Goal: Task Accomplishment & Management: Complete application form

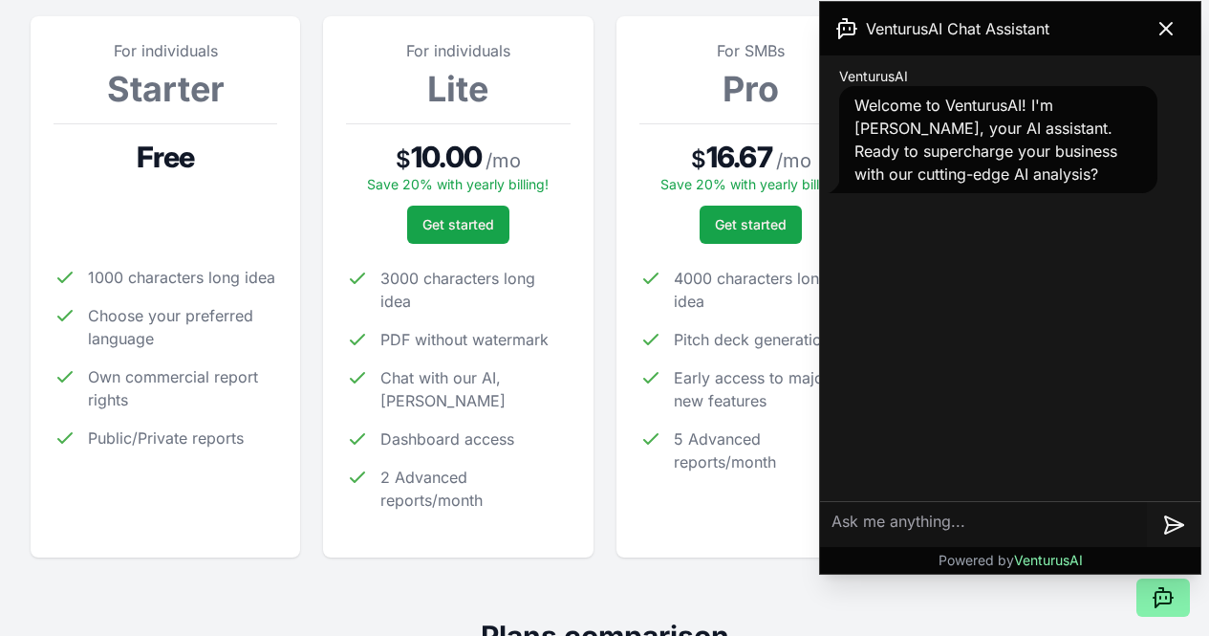
scroll to position [302, 0]
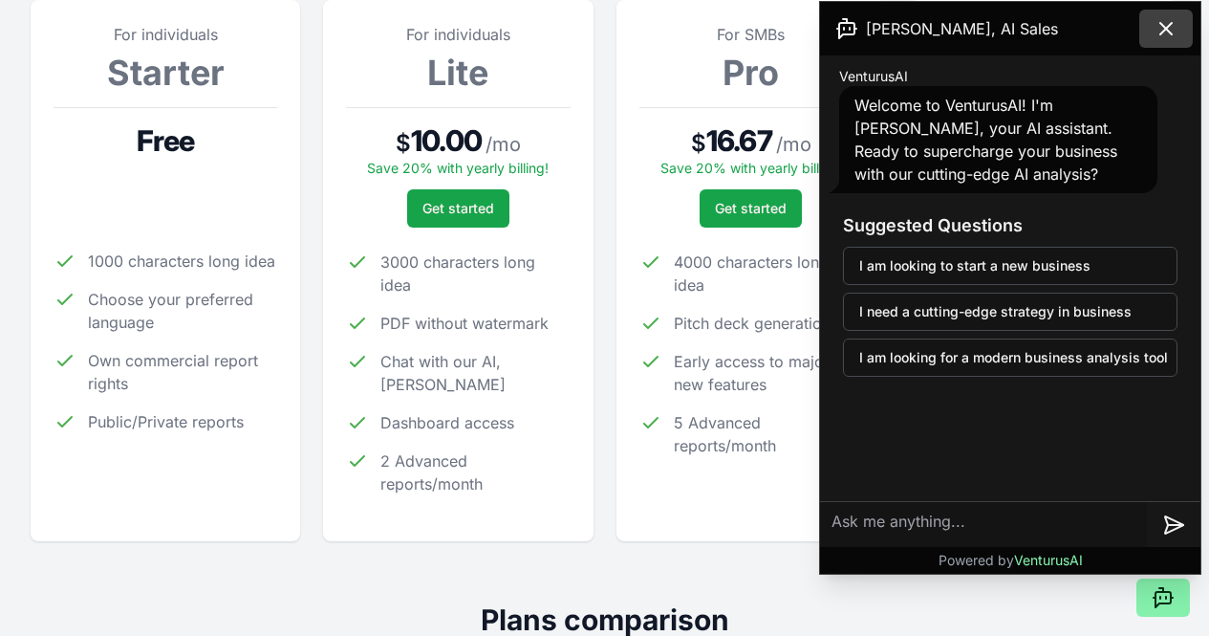
click at [1164, 35] on icon at bounding box center [1166, 28] width 23 height 23
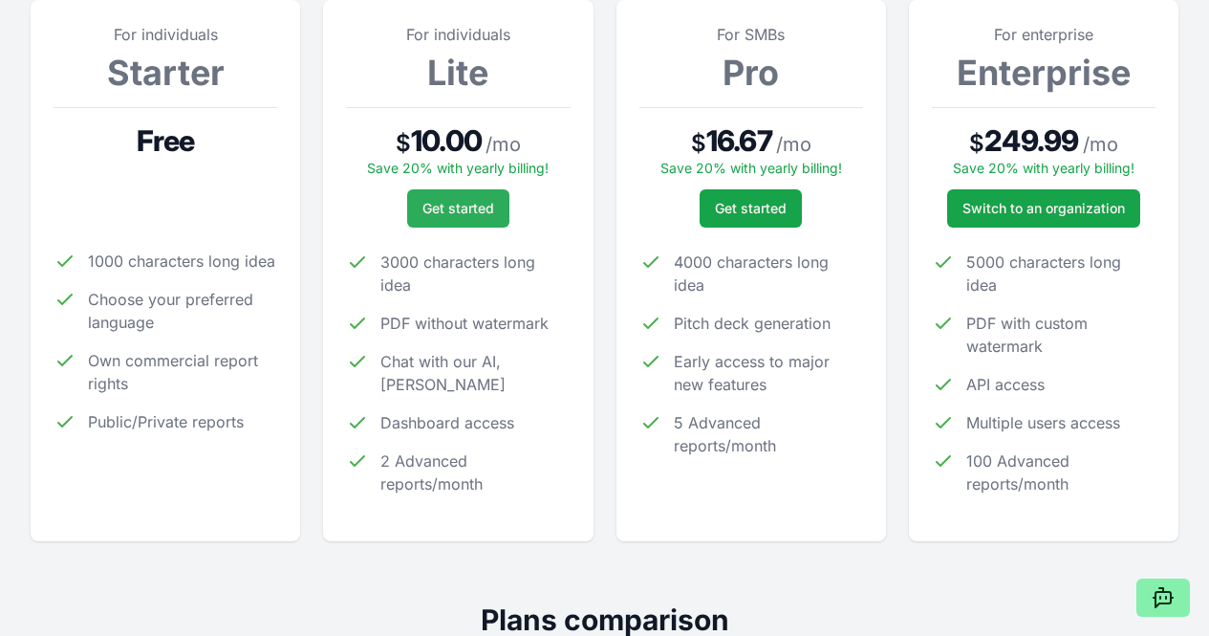
click at [448, 218] on span "Get started" at bounding box center [459, 208] width 72 height 19
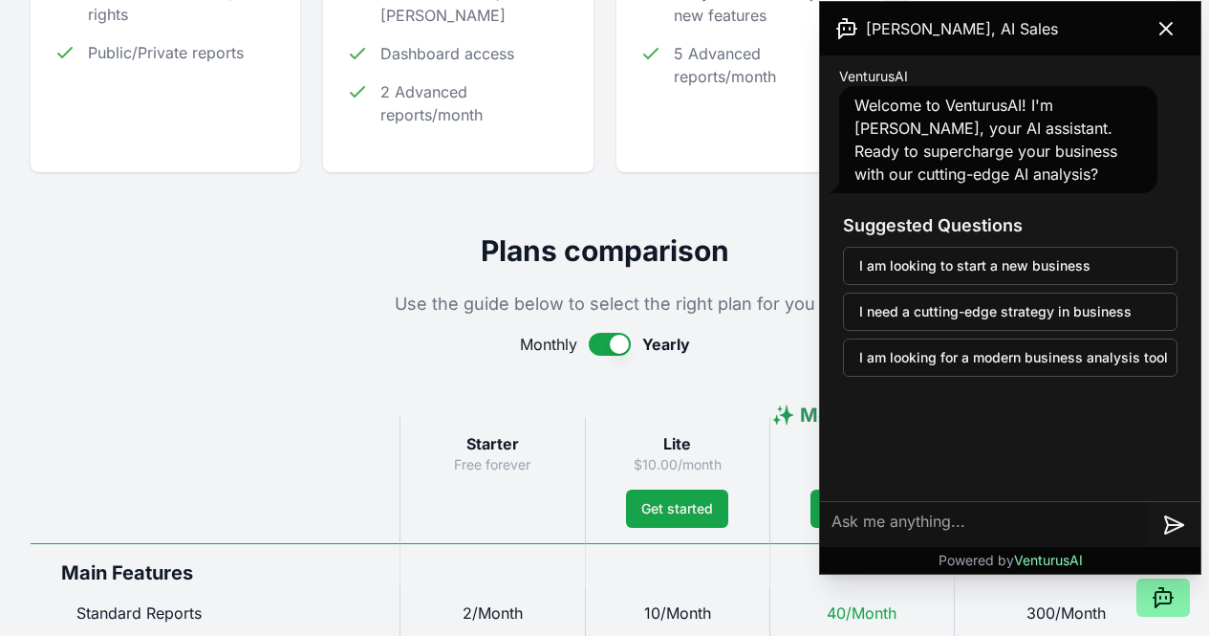
scroll to position [681, 0]
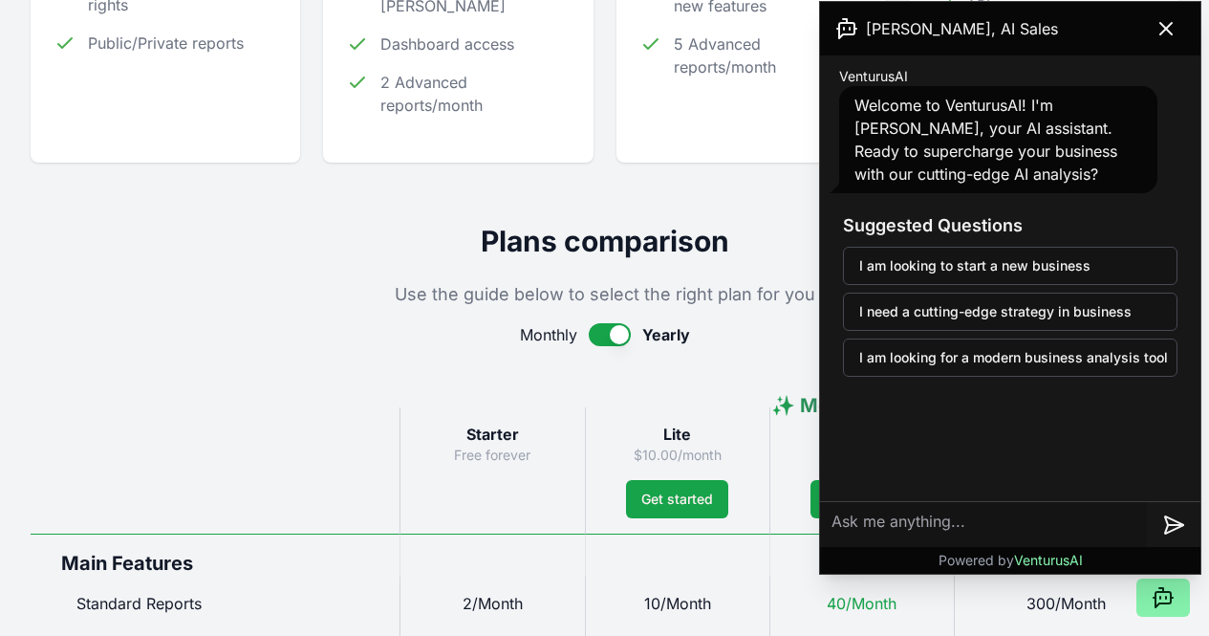
click at [604, 346] on button "button" at bounding box center [610, 334] width 42 height 23
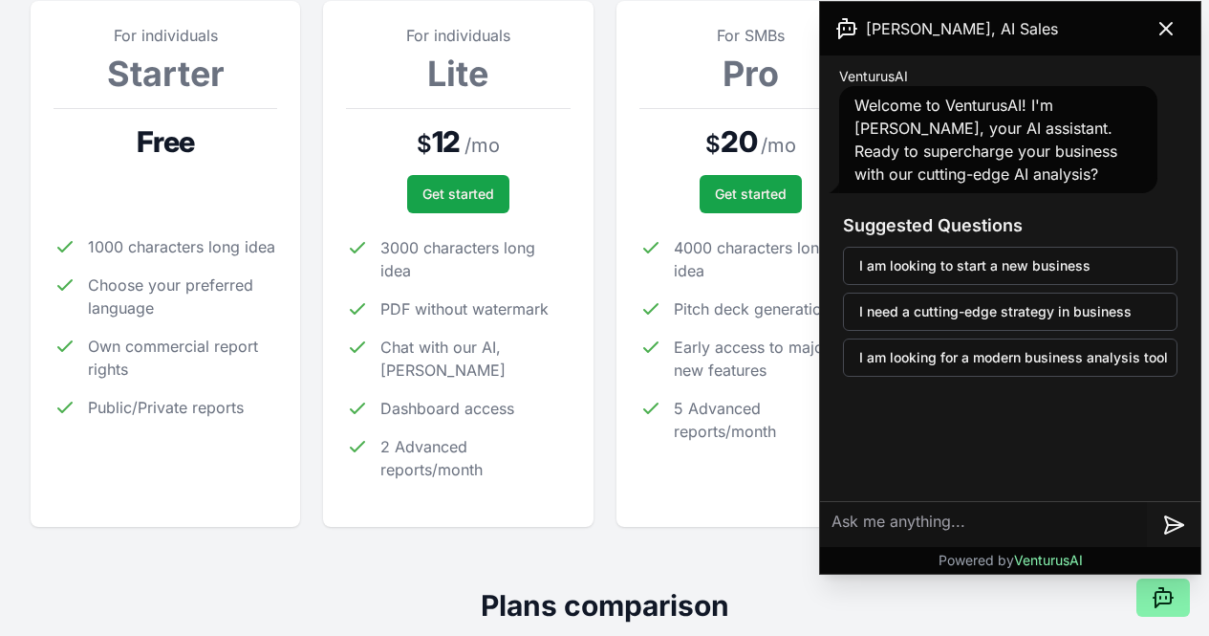
scroll to position [300, 0]
click at [458, 204] on span "Get started" at bounding box center [459, 194] width 72 height 19
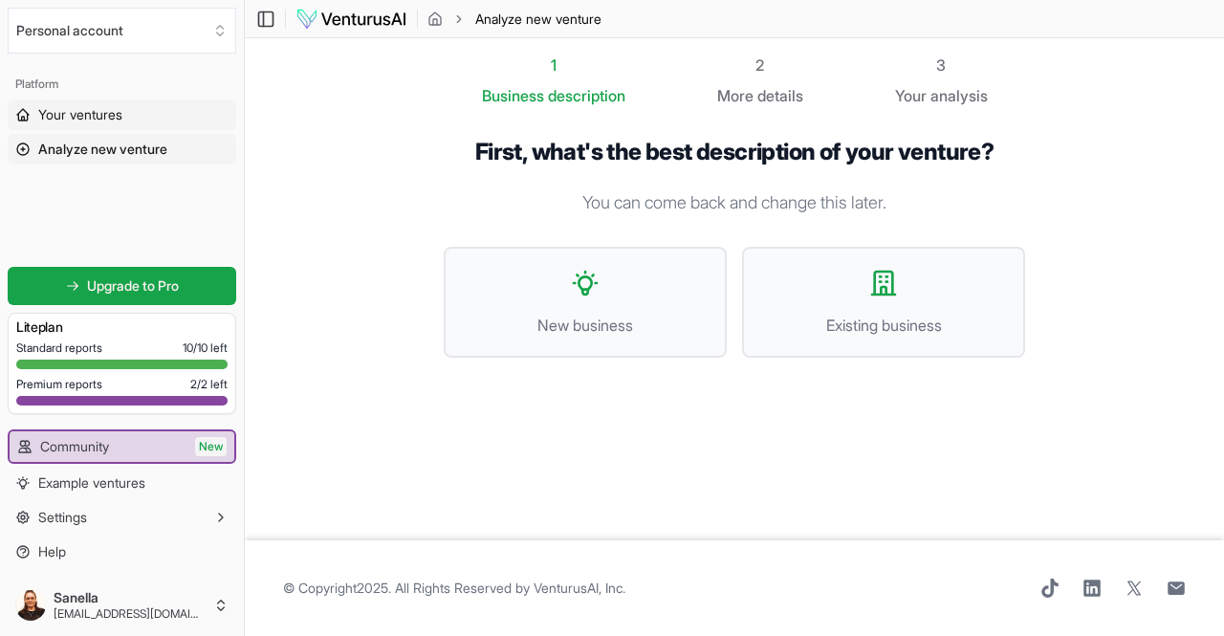
click at [90, 111] on span "Your ventures" at bounding box center [80, 114] width 84 height 19
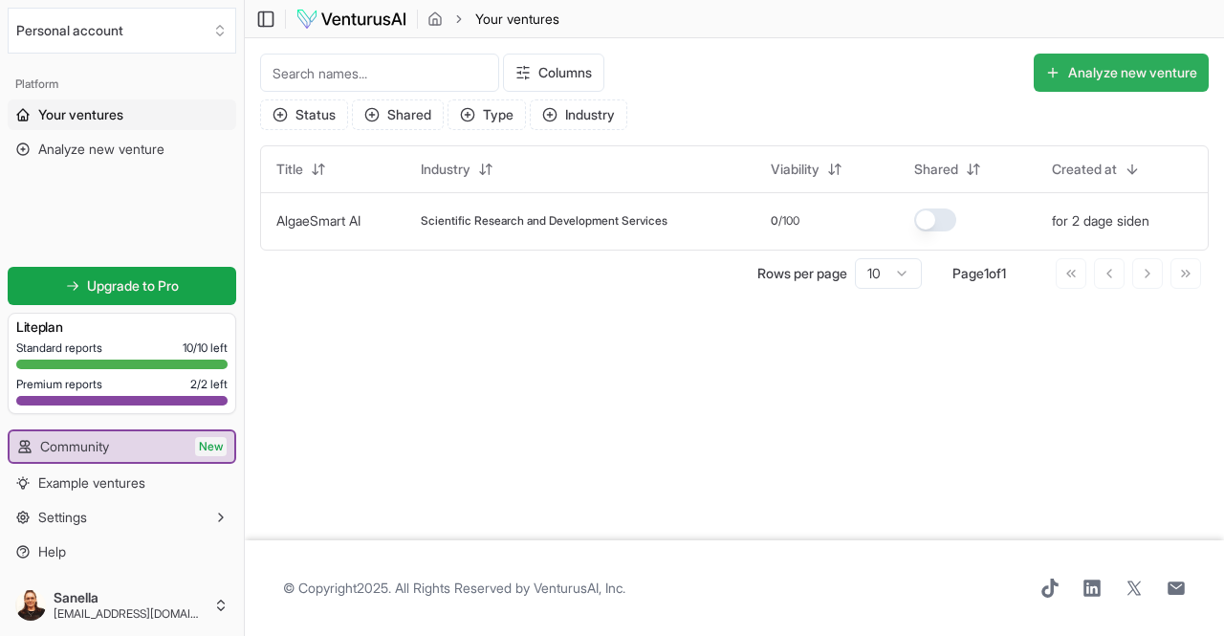
click at [1057, 72] on button "Analyze new venture" at bounding box center [1120, 73] width 175 height 38
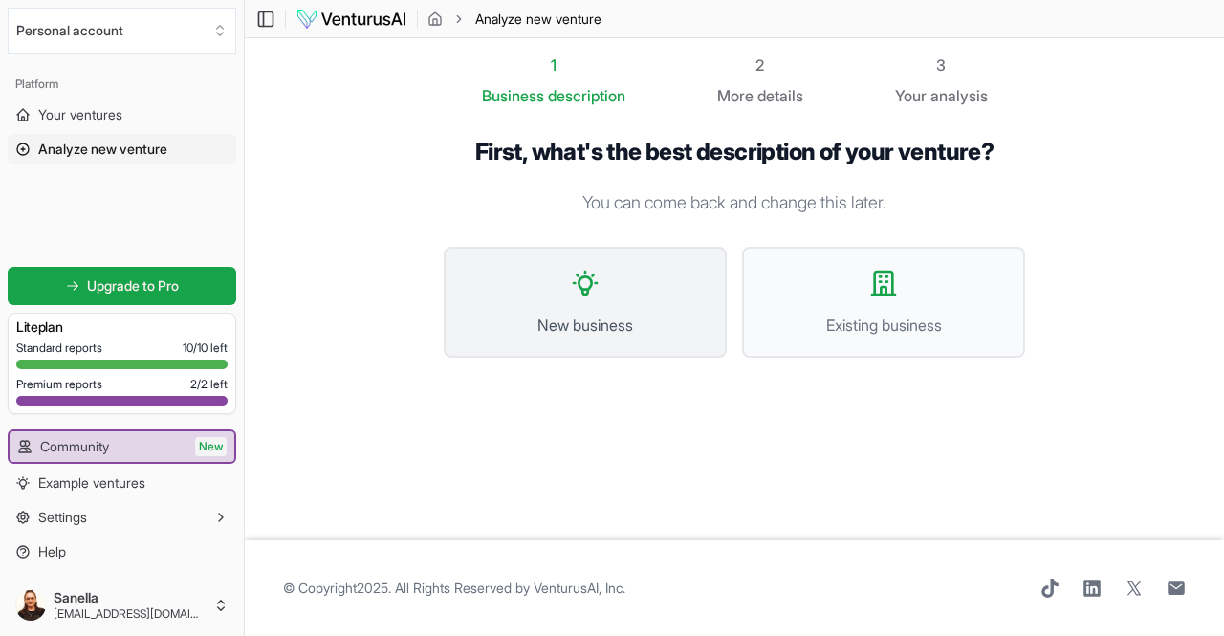
click at [609, 304] on button "New business" at bounding box center [585, 302] width 283 height 111
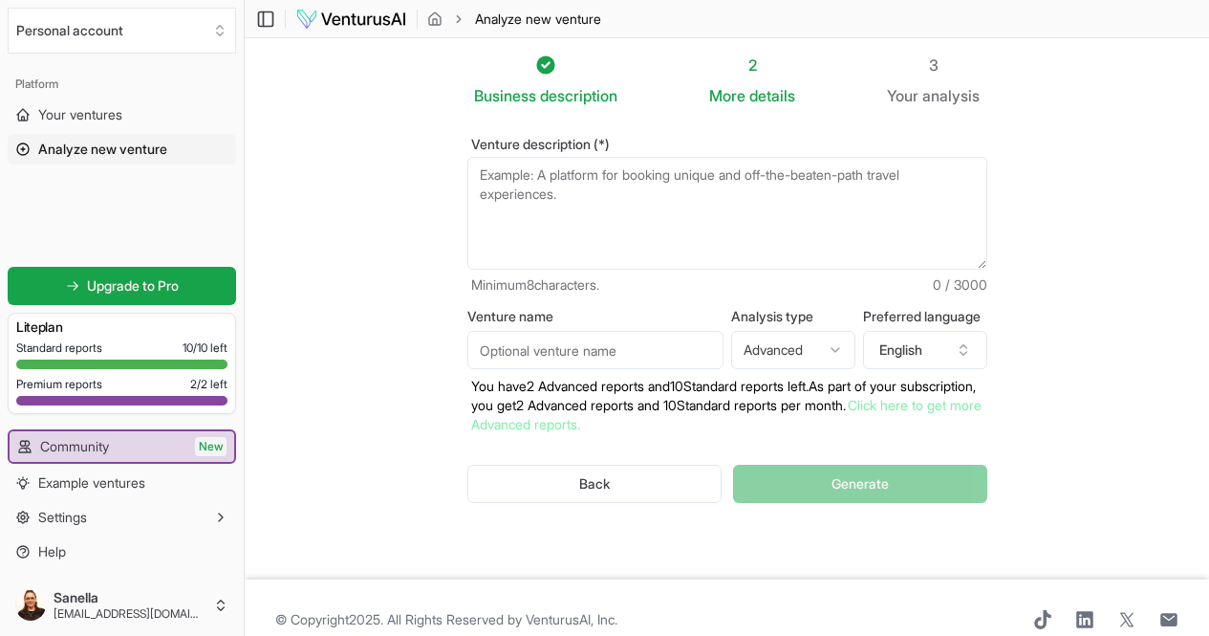
click at [554, 202] on textarea "Venture description (*)" at bounding box center [727, 213] width 520 height 113
paste textarea "AI System Development Soft Sensor Integration: Advanced sensors continuously ca…"
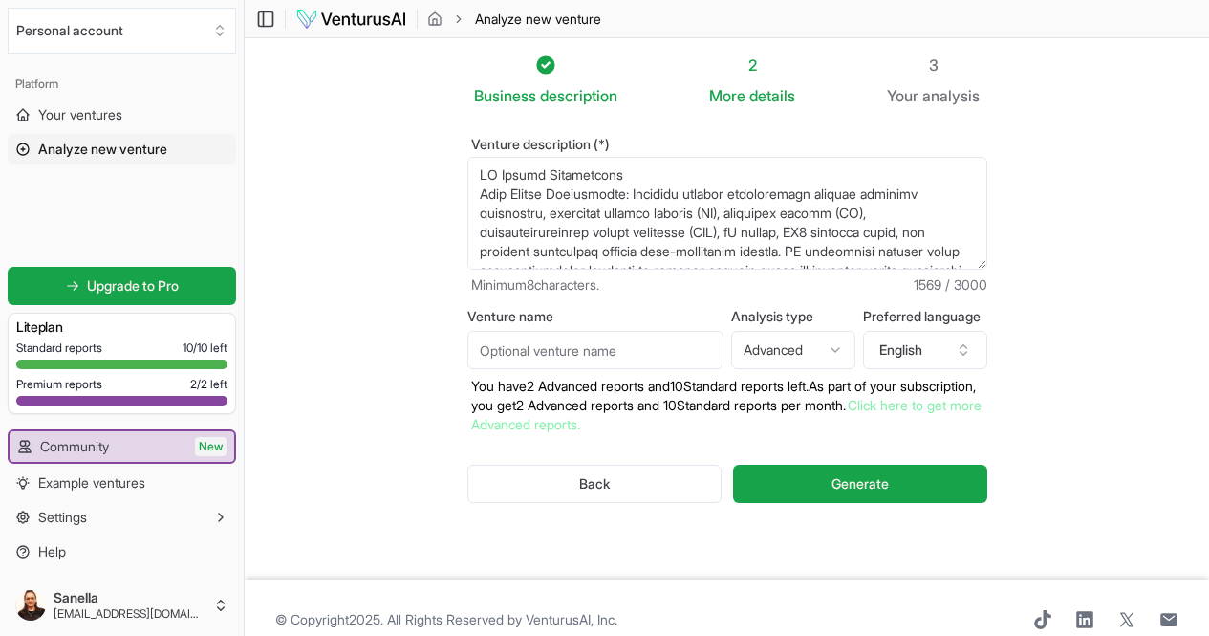
scroll to position [296, 0]
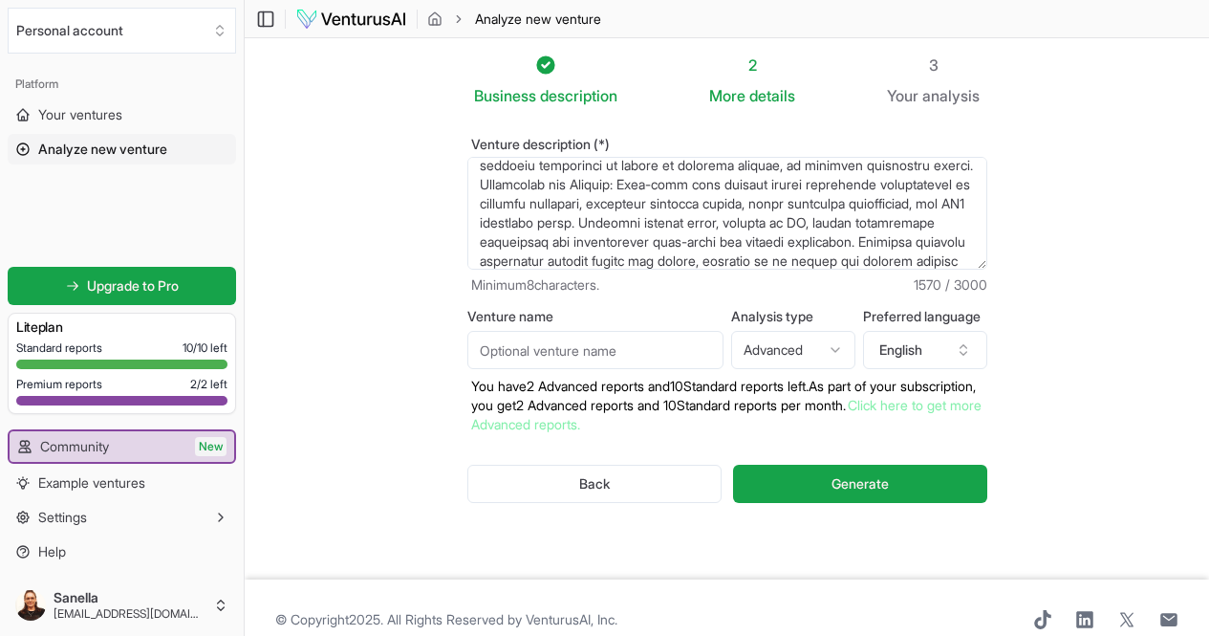
paste textarea "Proof of Concept for AI System The proof of concept for the AI system in Algify…"
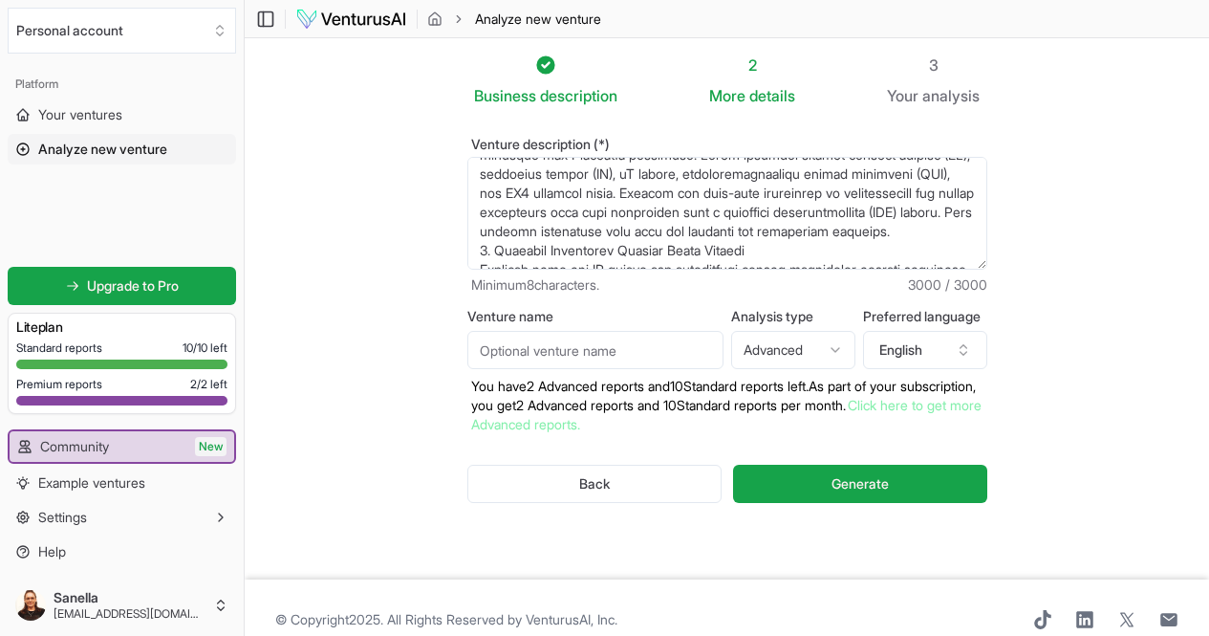
scroll to position [535, 0]
click at [467, 215] on textarea "Venture description (*)" at bounding box center [727, 213] width 520 height 113
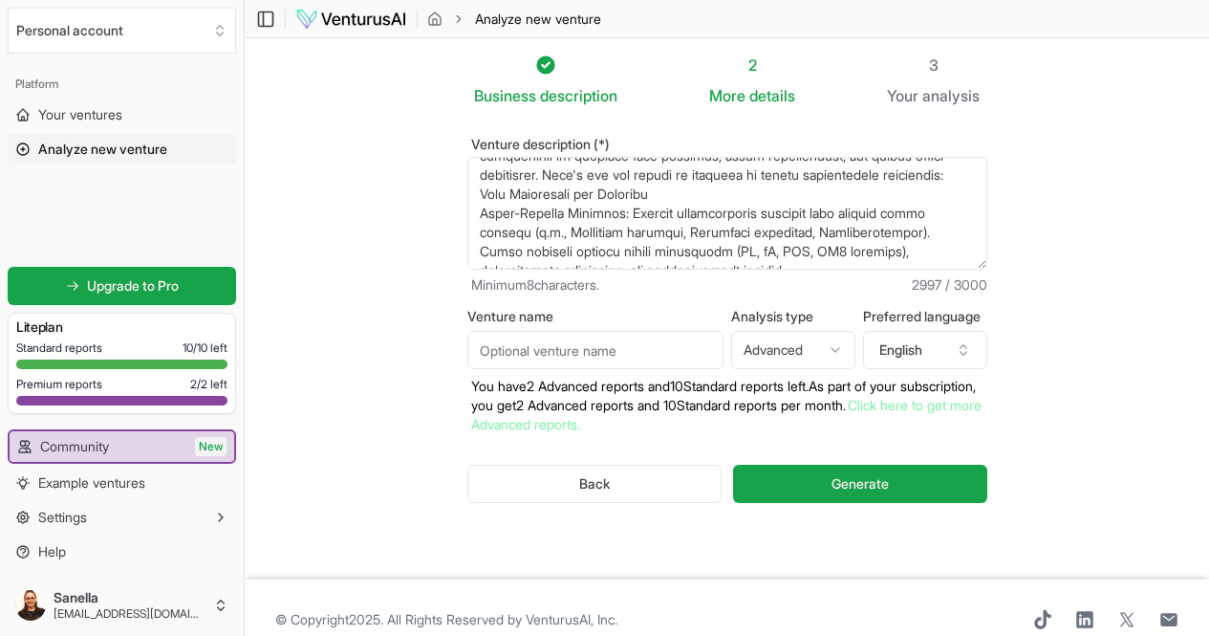
scroll to position [39, 0]
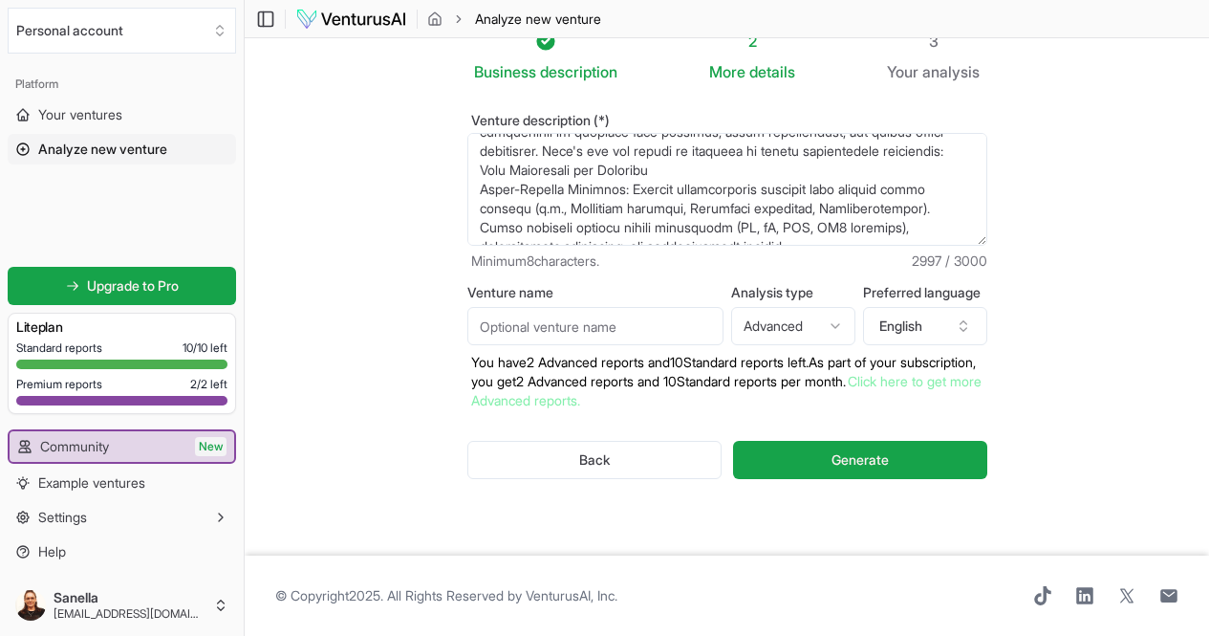
click at [688, 210] on textarea "Venture description (*)" at bounding box center [727, 189] width 520 height 113
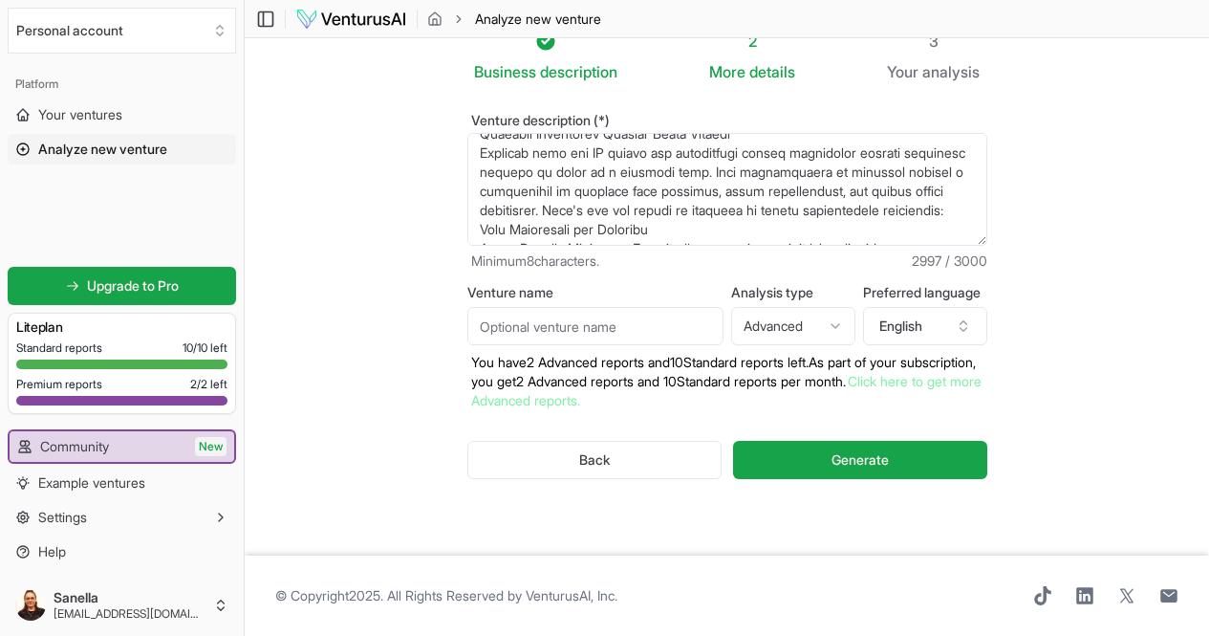
scroll to position [627, 0]
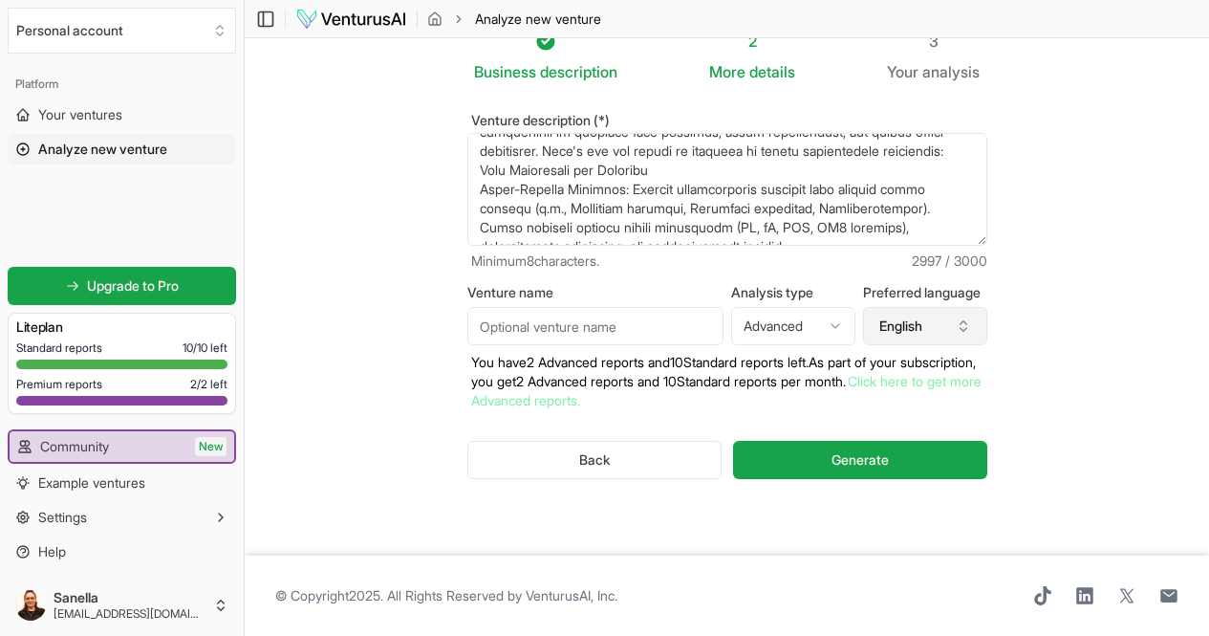
drag, startPoint x: 839, startPoint y: 163, endPoint x: 915, endPoint y: 292, distance: 149.5
click at [915, 292] on form "Venture description (*) Minimum 8 characters. 2997 / 3000 Venture name Analysis…" at bounding box center [727, 312] width 520 height 396
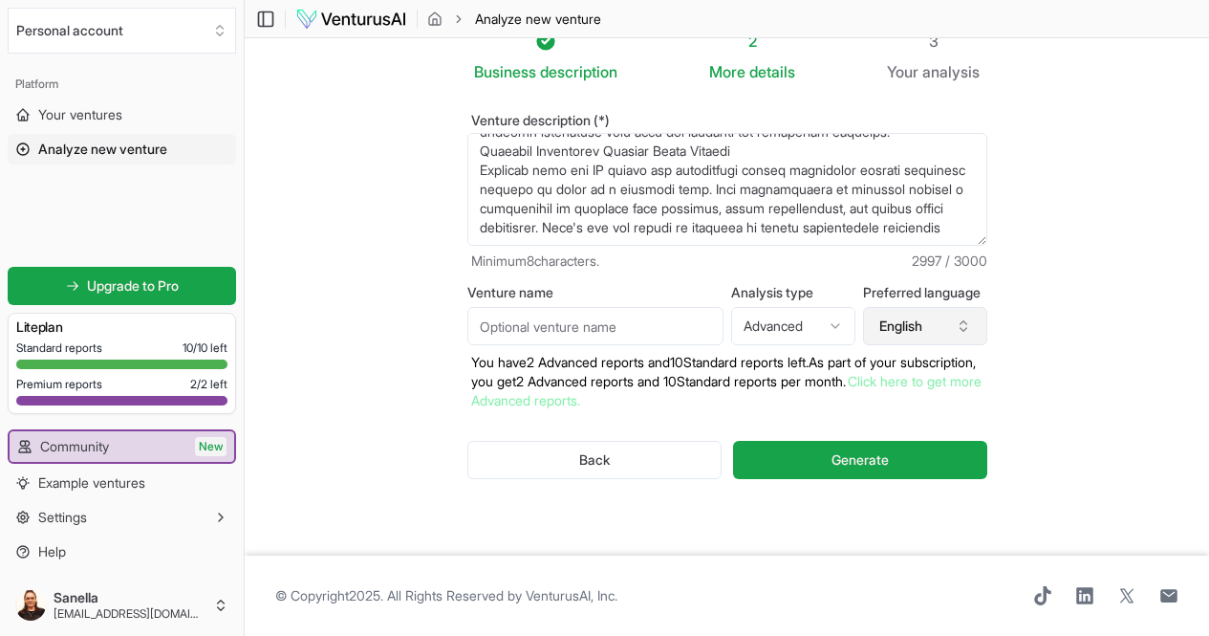
scroll to position [574, 0]
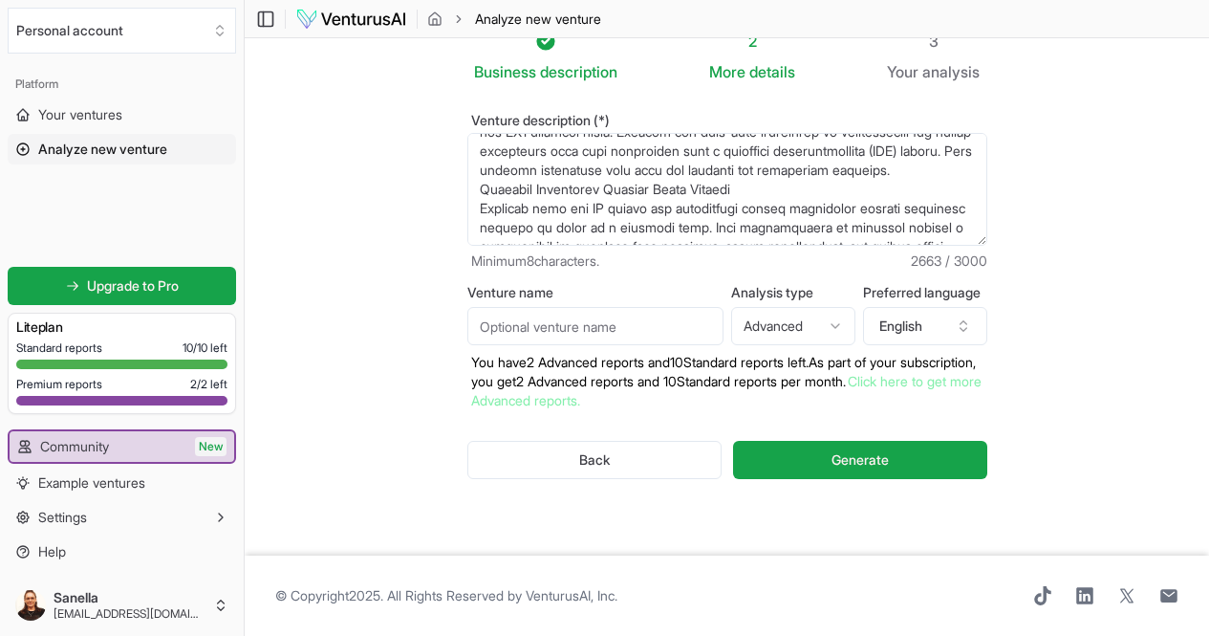
drag, startPoint x: 945, startPoint y: 194, endPoint x: 988, endPoint y: 220, distance: 50.2
click at [988, 220] on textarea "Venture description (*)" at bounding box center [727, 189] width 520 height 113
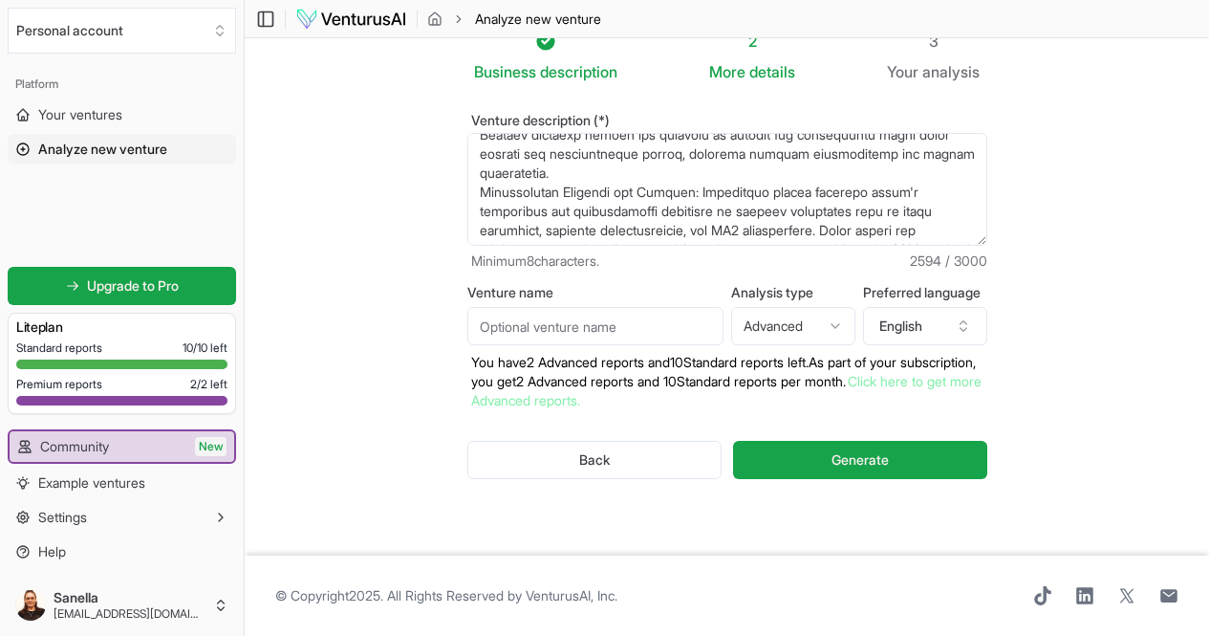
scroll to position [554, 0]
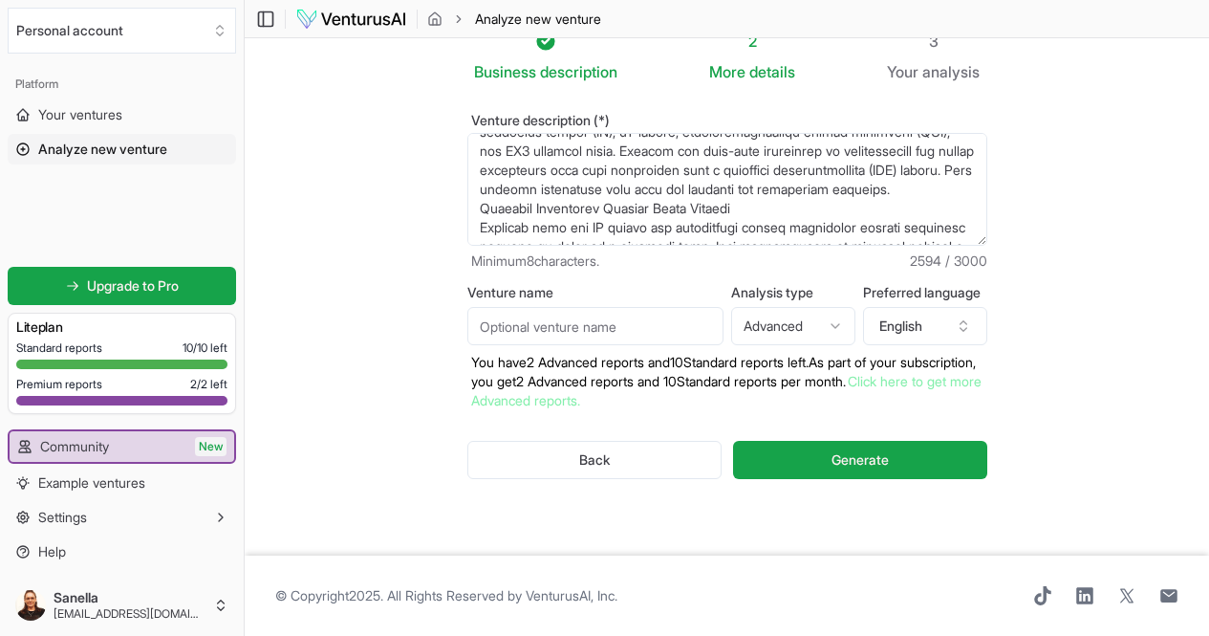
paste textarea "Goal: Achieve a biomass yield that meets industrial demands without compromisin…"
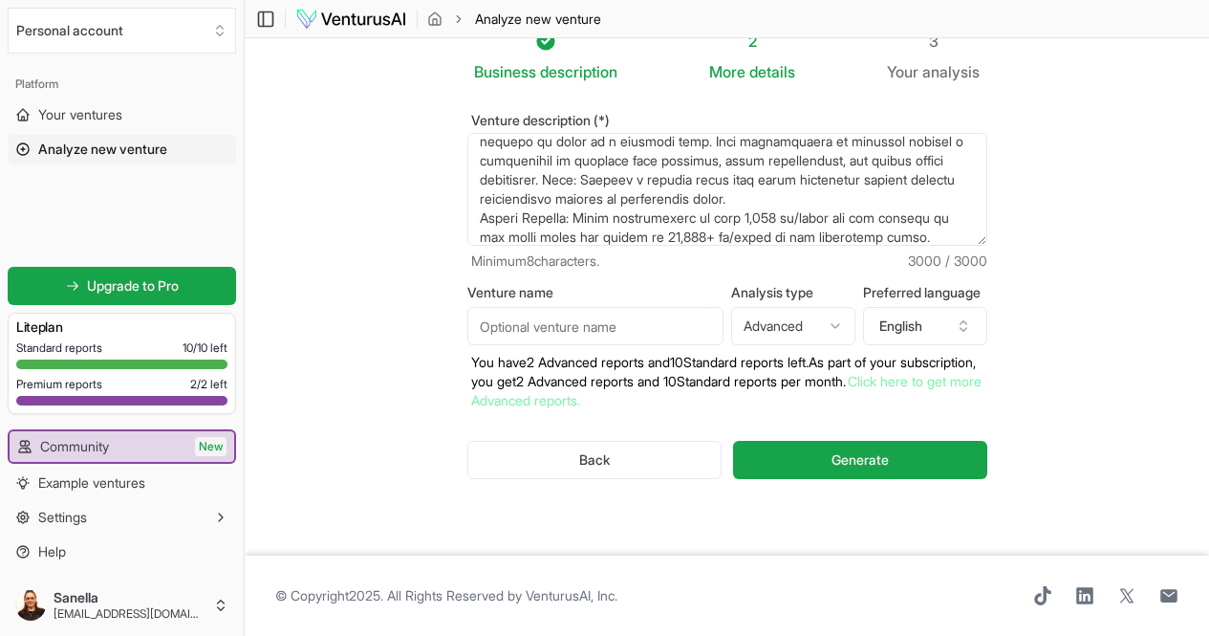
type textarea "AI System Development Soft Sensor Integration: Advanced sensors continuously ca…"
click at [659, 307] on input "Venture name" at bounding box center [595, 326] width 256 height 38
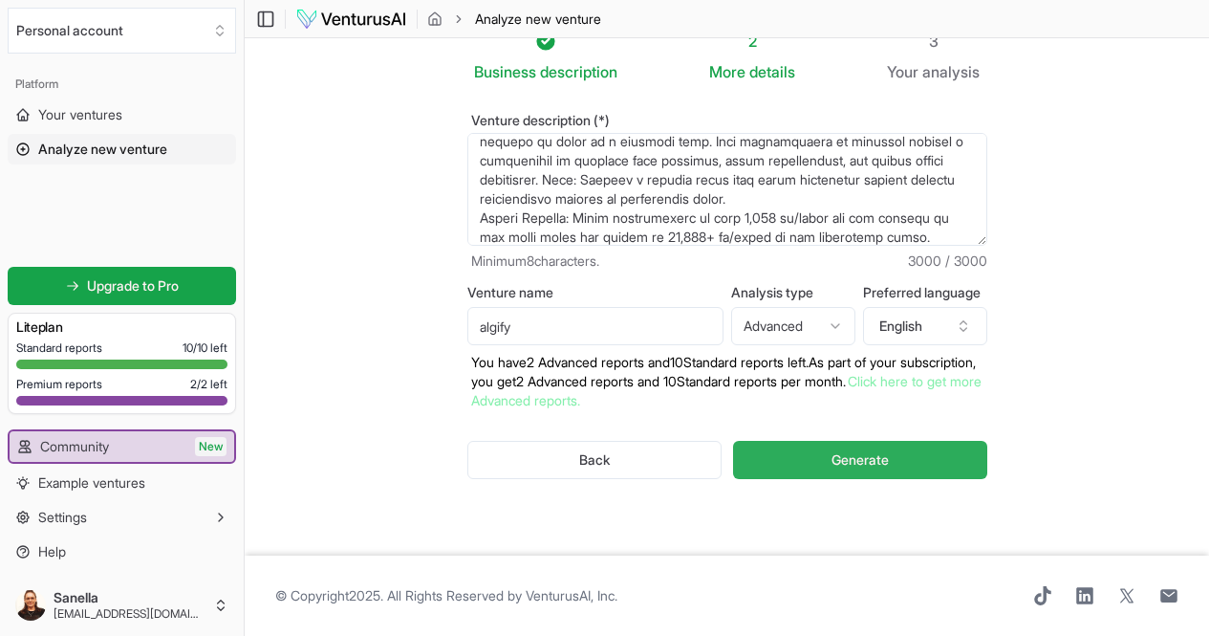
type input "algify"
click at [817, 441] on button "Generate" at bounding box center [859, 460] width 253 height 38
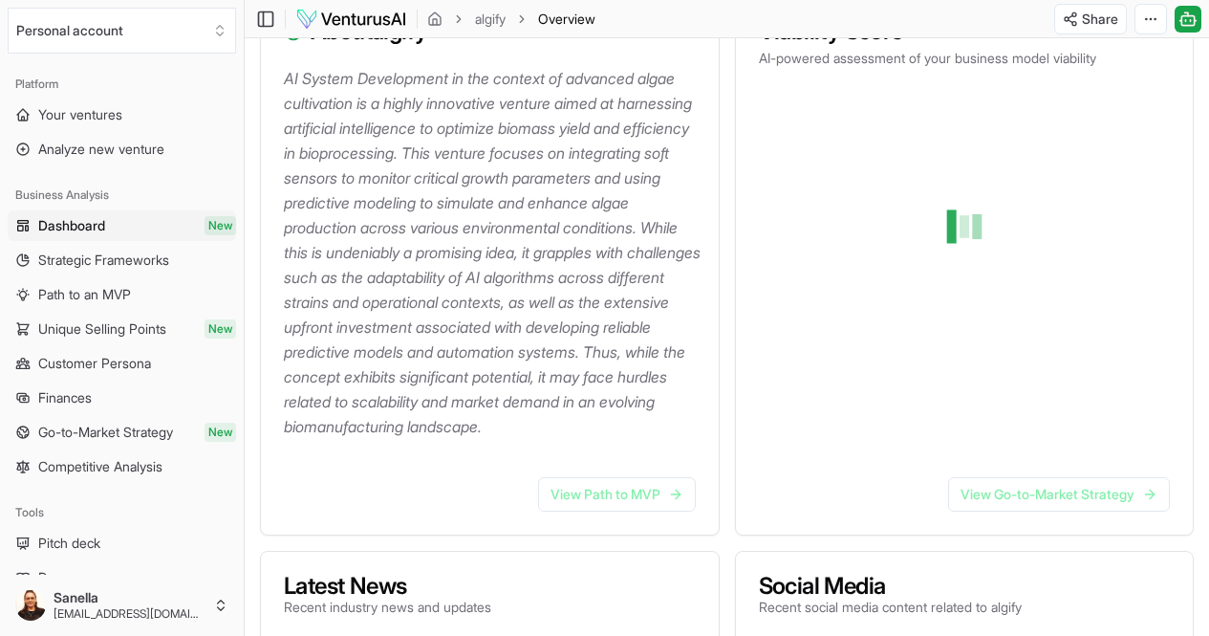
scroll to position [288, 0]
